Goal: Transaction & Acquisition: Obtain resource

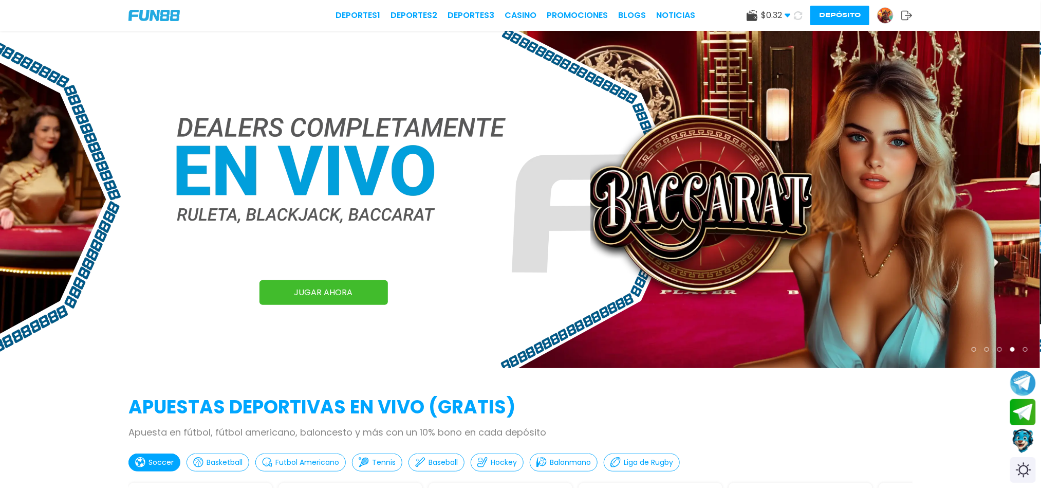
click at [799, 17] on icon at bounding box center [797, 15] width 9 height 9
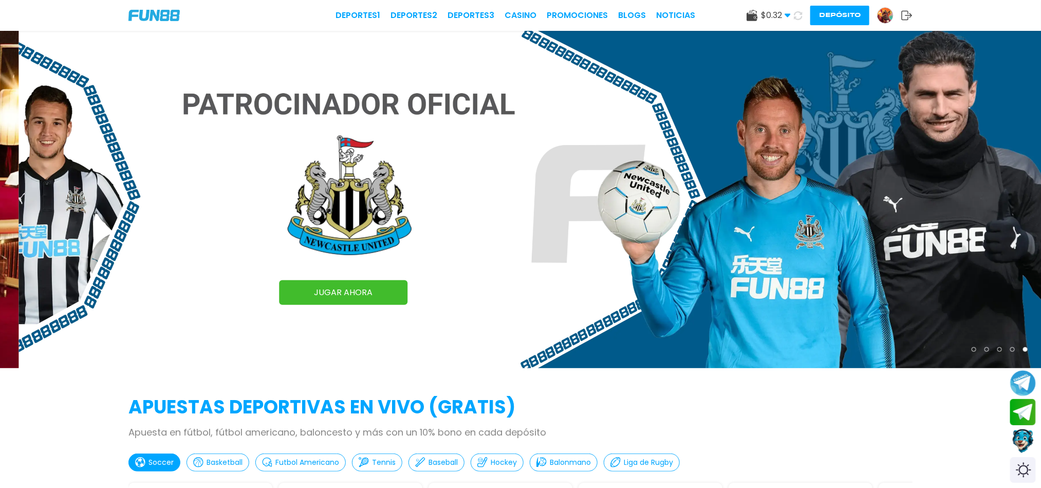
click at [891, 14] on img at bounding box center [885, 15] width 15 height 15
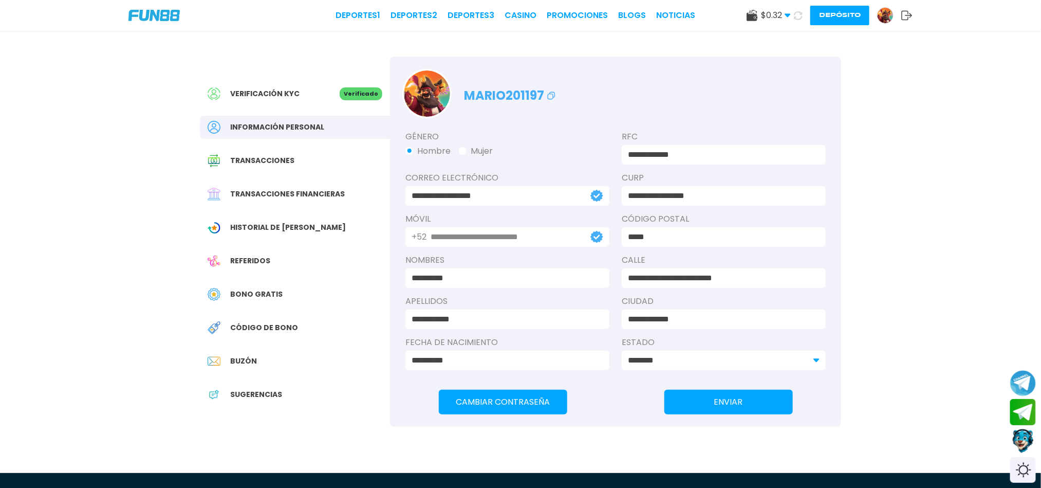
click at [245, 332] on span "Código de bono" at bounding box center [264, 327] width 68 height 11
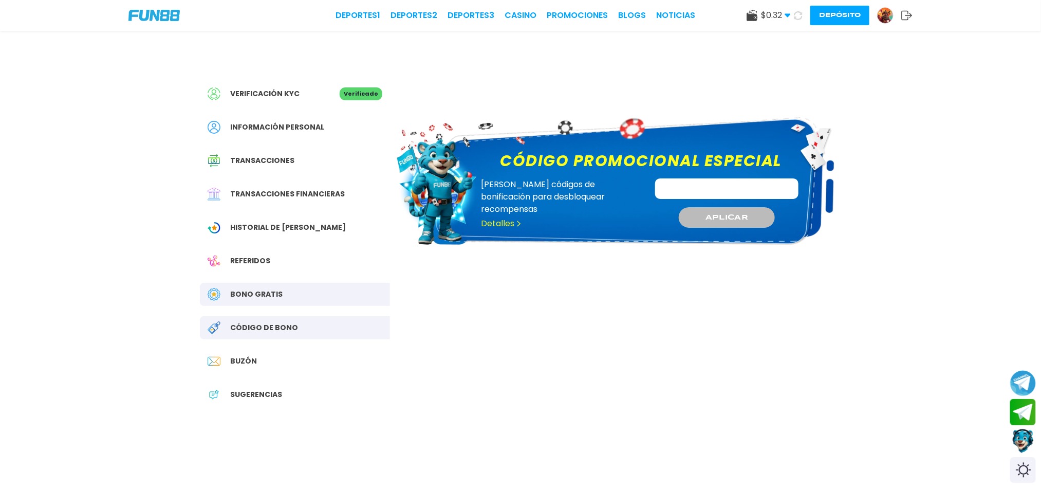
click at [248, 294] on span "Bono Gratis" at bounding box center [256, 294] width 52 height 11
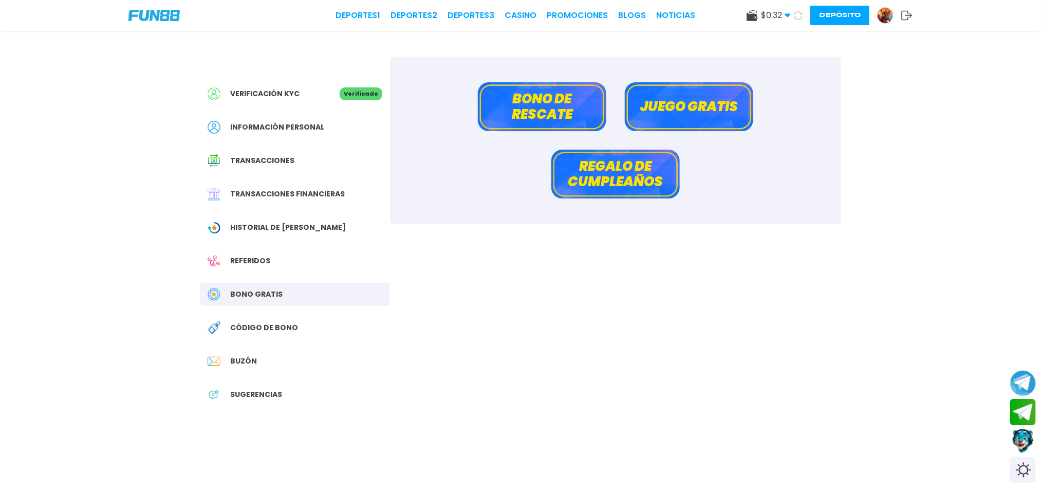
click at [564, 107] on button "Bono de rescate" at bounding box center [542, 106] width 128 height 49
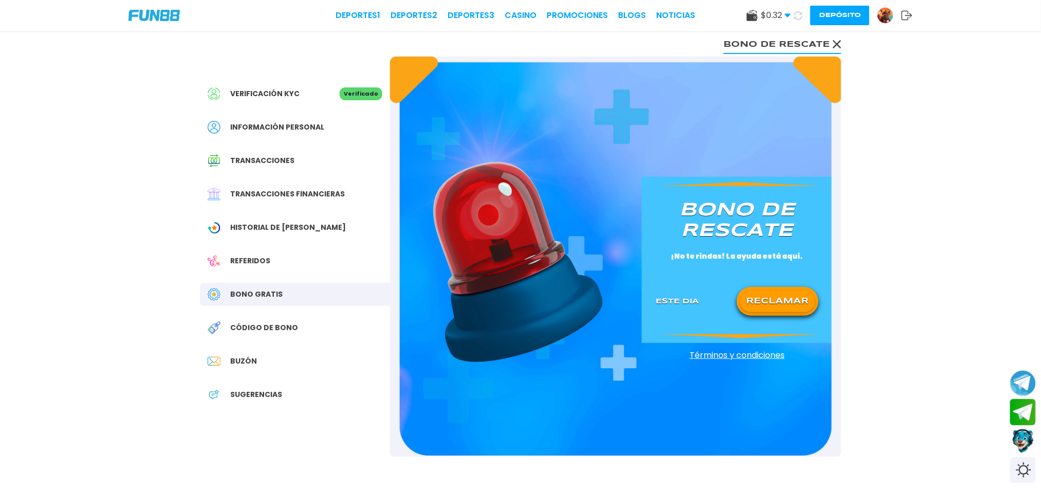
drag, startPoint x: 767, startPoint y: 322, endPoint x: 767, endPoint y: 311, distance: 10.8
click at [767, 311] on div "[PERSON_NAME] de rescate ¡No te rindas! La ayuda está aquí. Este Dia RECLAMAR" at bounding box center [737, 256] width 188 height 139
click at [767, 311] on button "RECLAMAR" at bounding box center [778, 301] width 75 height 22
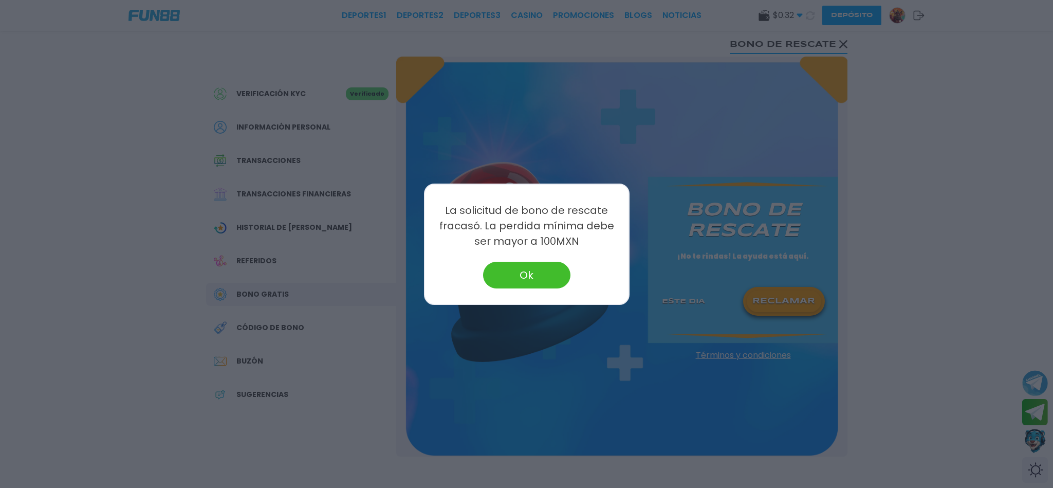
click at [518, 289] on div "La solicitud [PERSON_NAME] de rescate fracasó. La perdida mínima debe ser mayor…" at bounding box center [527, 243] width 206 height 121
click at [518, 284] on button "Ok" at bounding box center [526, 275] width 87 height 27
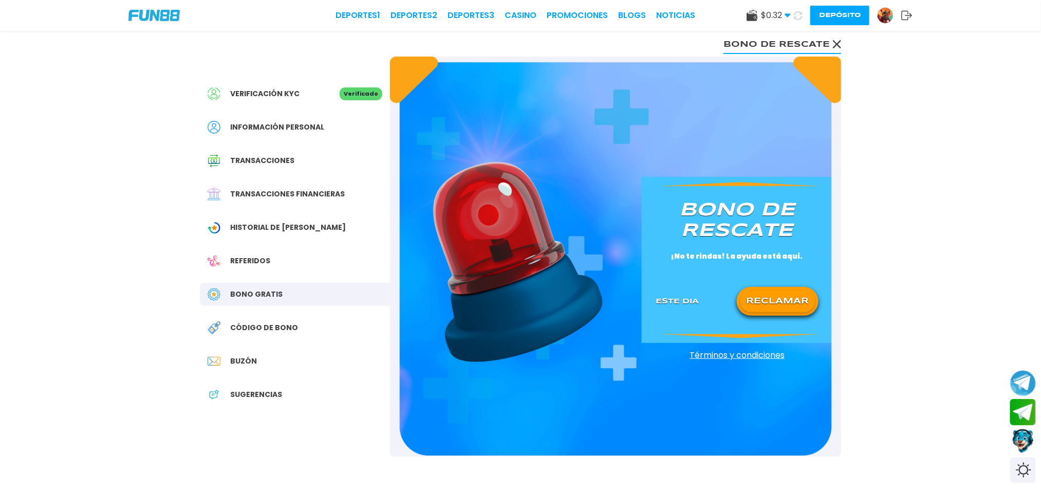
click at [278, 264] on div "Referidos" at bounding box center [295, 260] width 190 height 23
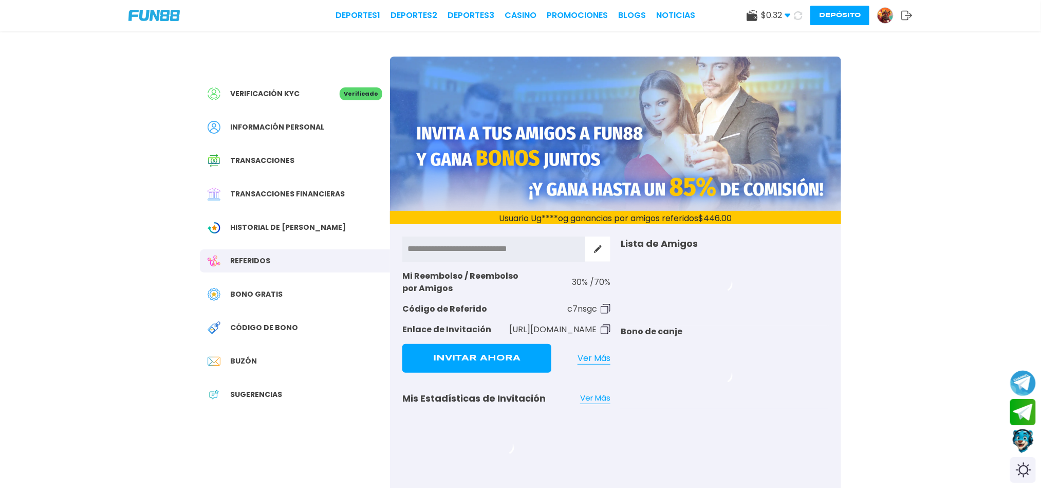
click at [276, 274] on div "Verificación KYC Verificado Información personal Transacciones Transacciones fi…" at bounding box center [295, 249] width 190 height 385
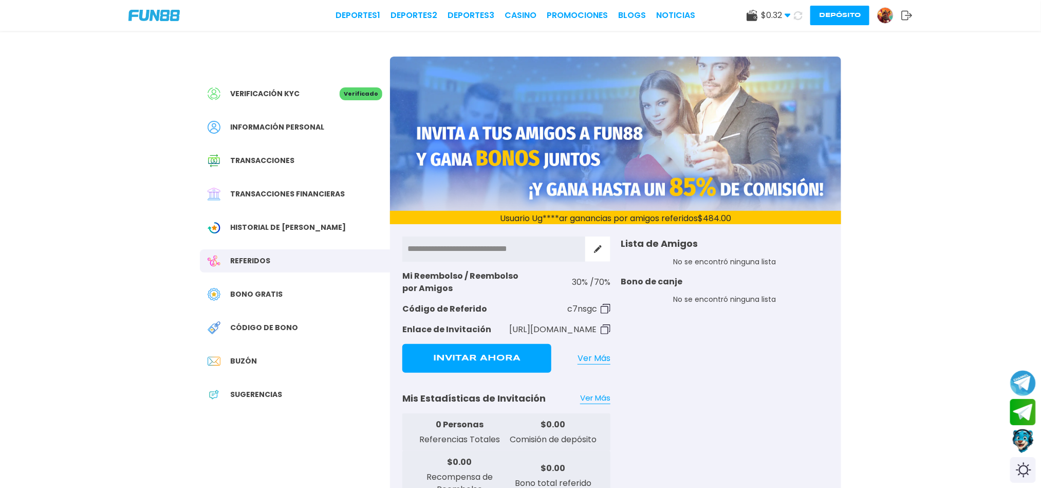
click at [276, 274] on div "Verificación KYC Verificado Información personal Transacciones Transacciones fi…" at bounding box center [295, 249] width 190 height 385
click at [273, 283] on div "Bono Gratis" at bounding box center [295, 294] width 190 height 23
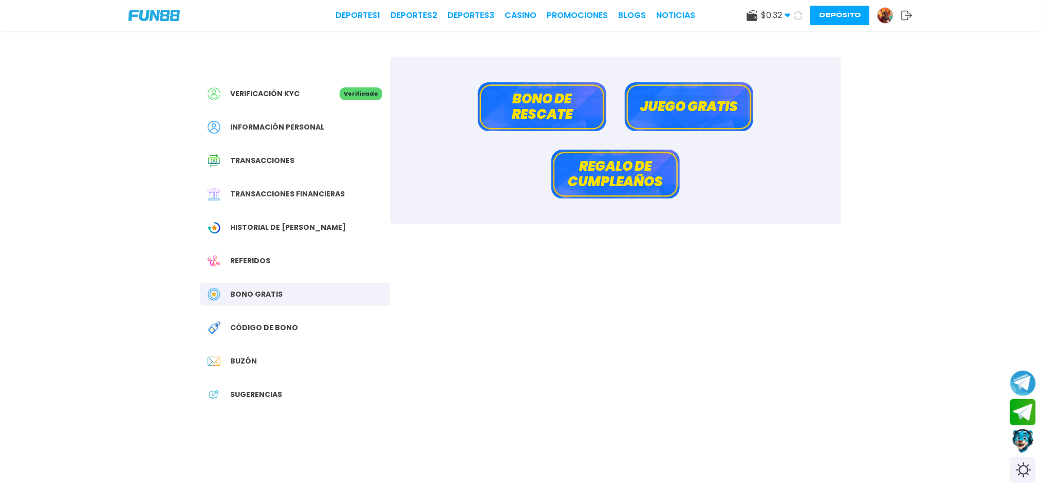
click at [663, 116] on button "Juego gratis" at bounding box center [689, 106] width 128 height 49
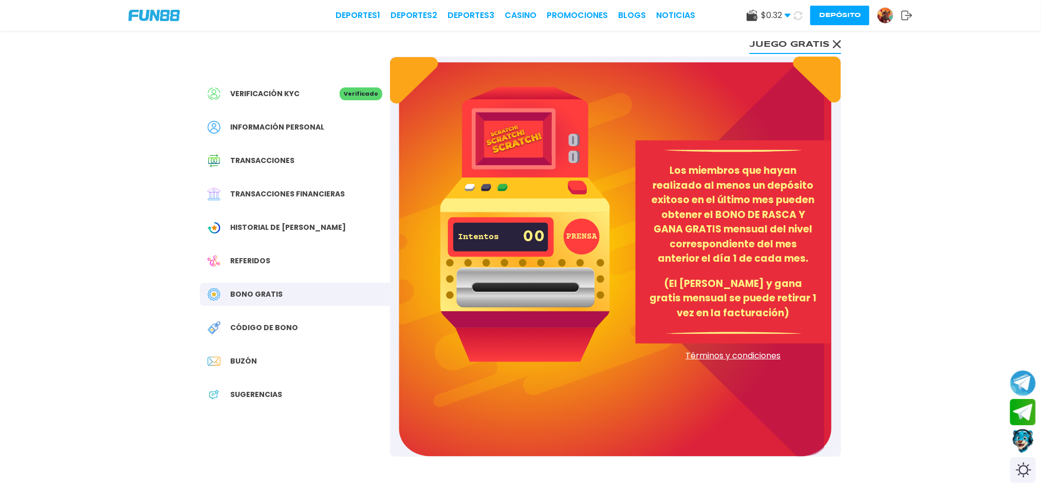
click at [902, 14] on use at bounding box center [907, 15] width 11 height 9
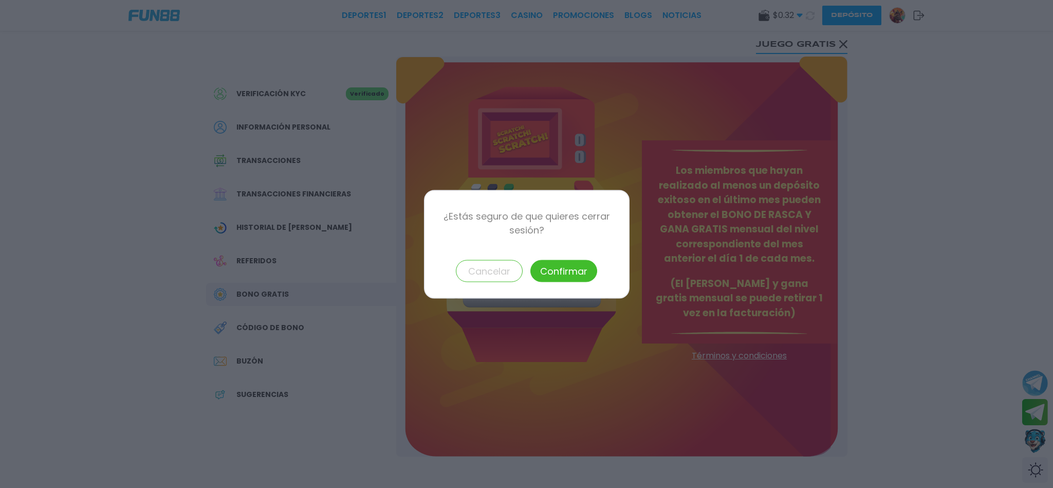
click at [552, 273] on button "Confirmar" at bounding box center [563, 271] width 67 height 22
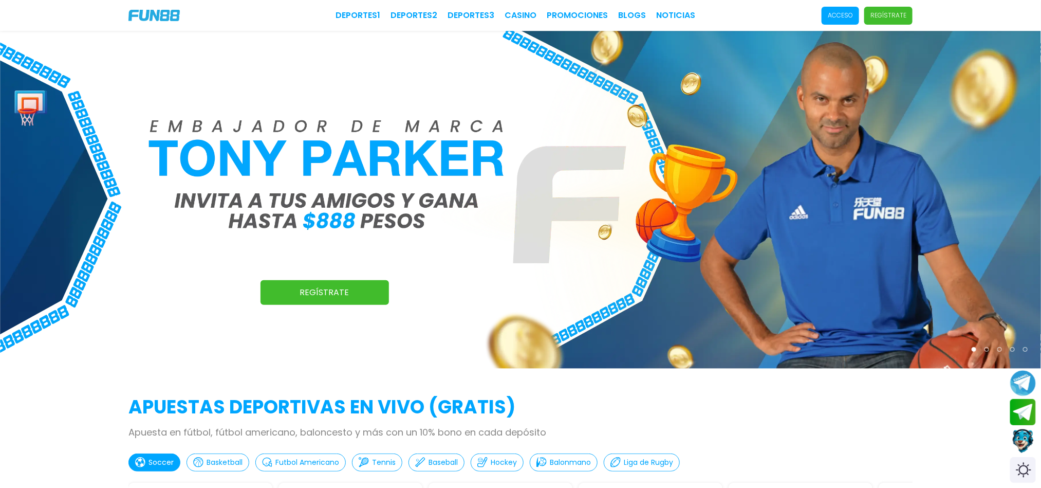
click at [846, 17] on p "Acceso" at bounding box center [840, 15] width 25 height 9
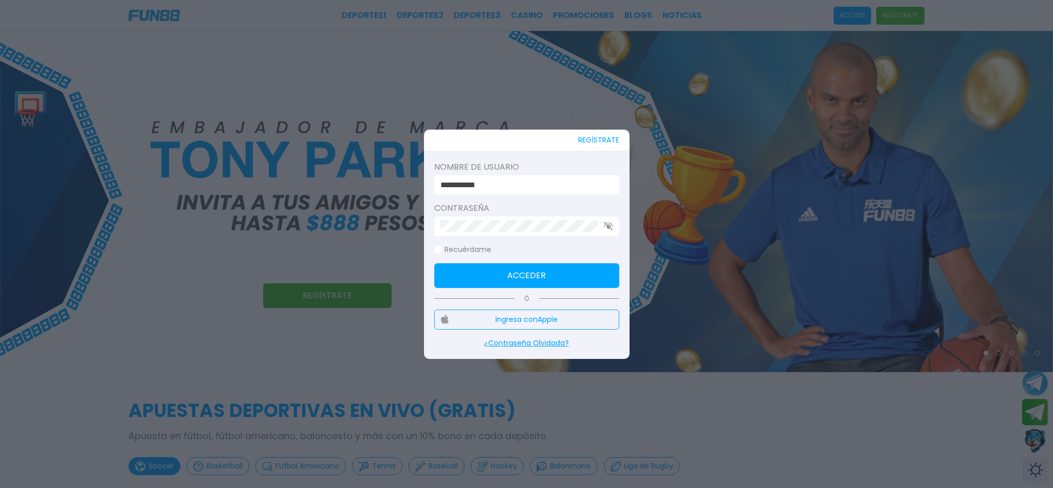
click at [505, 186] on input "**********" at bounding box center [523, 185] width 167 height 12
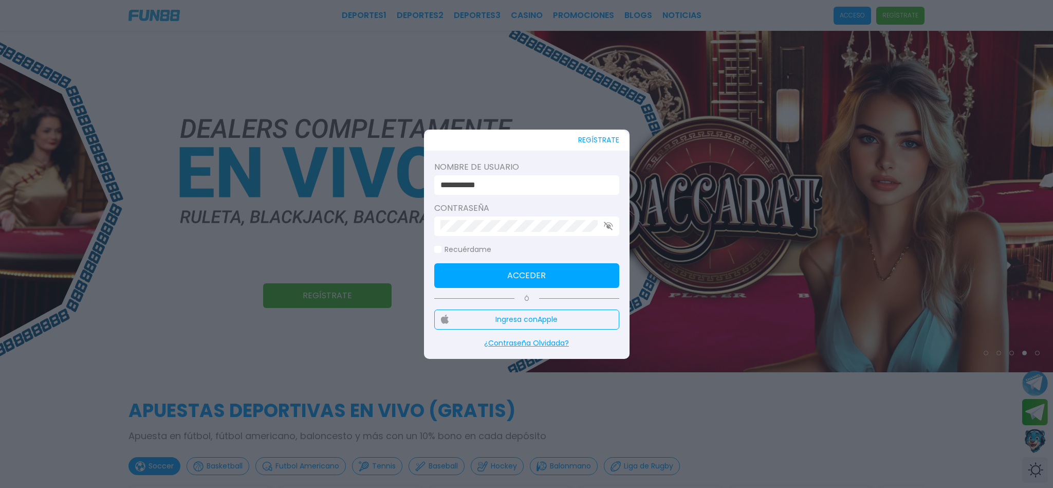
type input "**********"
click at [580, 276] on button "Acceder" at bounding box center [526, 275] width 185 height 25
